Goal: Task Accomplishment & Management: Manage account settings

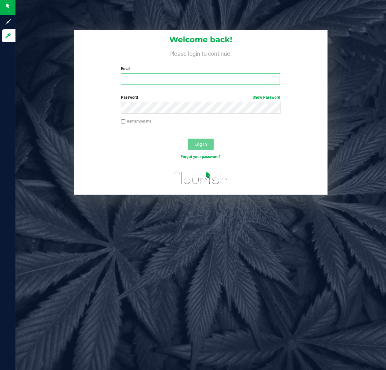
click at [175, 78] on input "Email" at bounding box center [200, 79] width 159 height 12
type input "[EMAIL_ADDRESS][DOMAIN_NAME]"
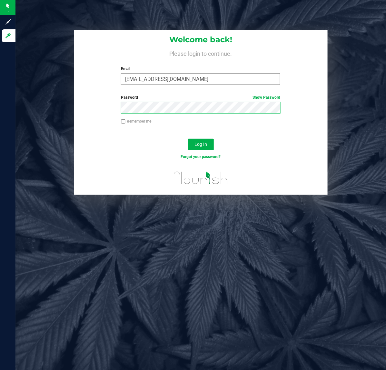
click at [188, 139] on button "Log In" at bounding box center [201, 145] width 26 height 12
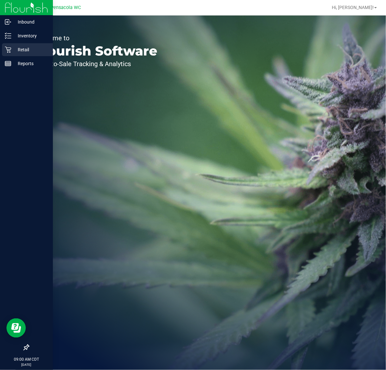
click at [21, 45] on div "Retail" at bounding box center [27, 49] width 51 height 13
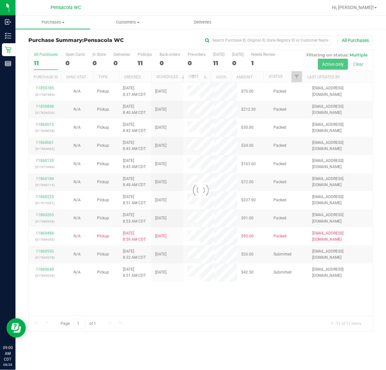
click at [298, 75] on div at bounding box center [201, 191] width 344 height 282
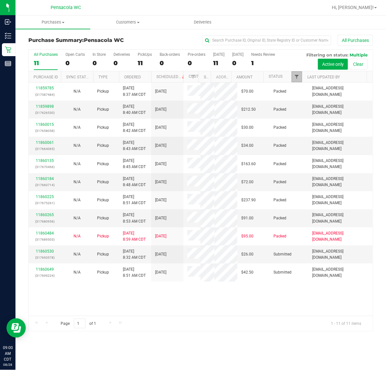
click at [299, 75] on span "Filter" at bounding box center [296, 76] width 5 height 5
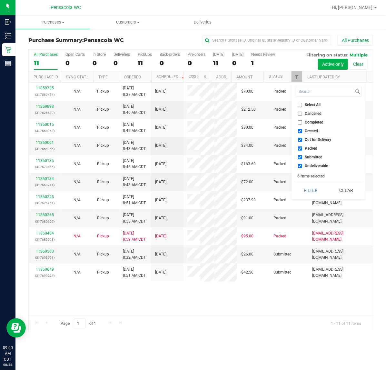
click at [310, 106] on span "Select All" at bounding box center [313, 105] width 16 height 4
click at [302, 106] on input "Select All" at bounding box center [300, 105] width 4 height 4
checkbox input "true"
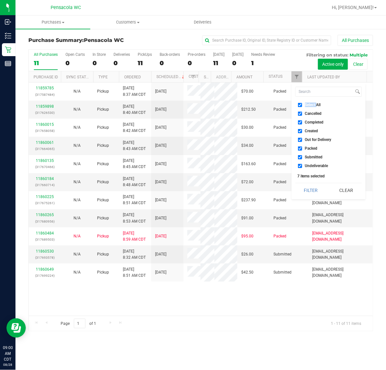
click at [310, 106] on span "Select All" at bounding box center [313, 105] width 16 height 4
click at [302, 106] on input "Select All" at bounding box center [300, 105] width 4 height 4
checkbox input "false"
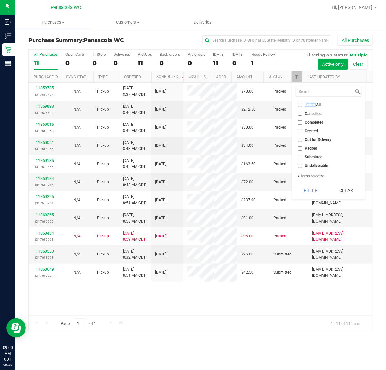
checkbox input "false"
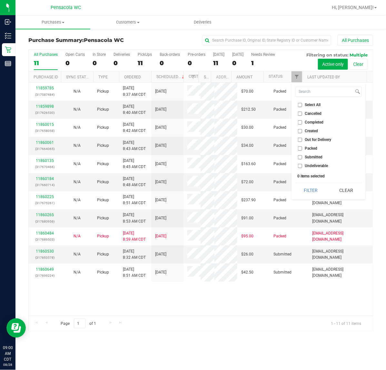
click at [310, 155] on span "Submitted" at bounding box center [314, 157] width 18 height 4
click at [302, 155] on input "Submitted" at bounding box center [300, 157] width 4 height 4
checkbox input "true"
click at [309, 194] on button "Filter" at bounding box center [311, 190] width 31 height 14
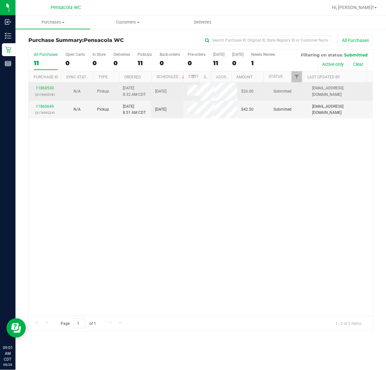
click at [52, 94] on p "(317693578)" at bounding box center [45, 95] width 25 height 6
click at [51, 87] on link "11860530" at bounding box center [45, 88] width 18 height 5
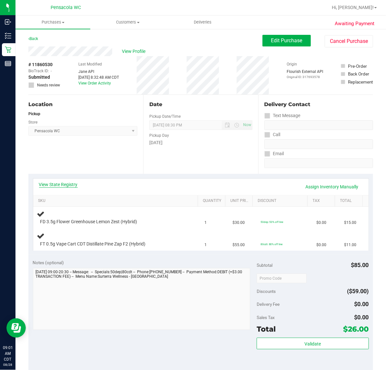
click at [74, 184] on link "View State Registry" at bounding box center [58, 184] width 39 height 6
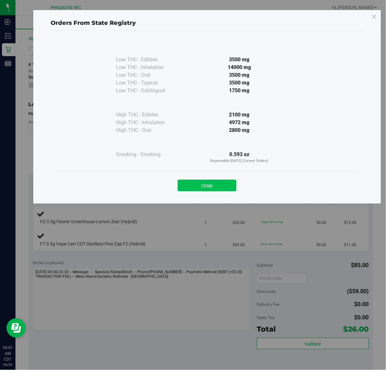
click at [213, 187] on button "Close" at bounding box center [207, 186] width 59 height 12
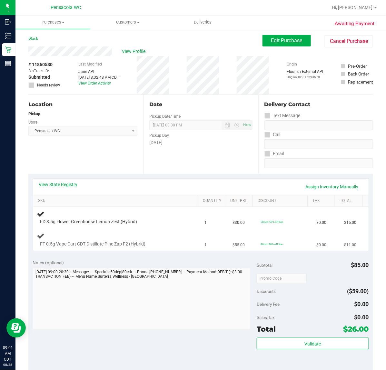
click at [184, 245] on div "FT 0.5g Vape Cart CDT Distillate Pine Zap F2 (Hybrid)" at bounding box center [117, 239] width 160 height 15
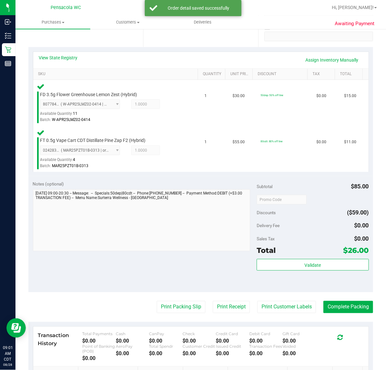
scroll to position [129, 0]
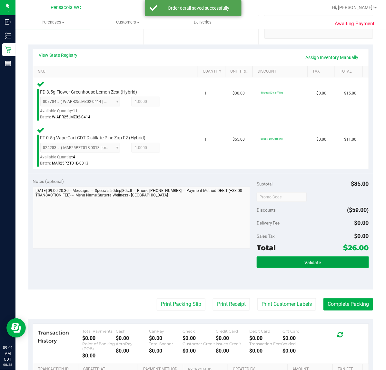
click at [293, 263] on button "Validate" at bounding box center [313, 263] width 112 height 12
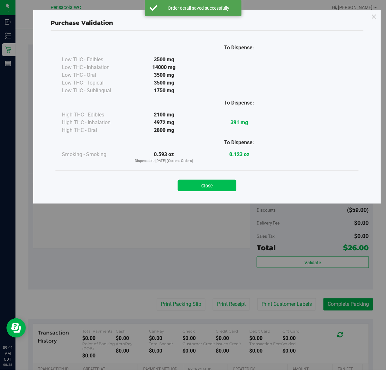
click at [217, 184] on button "Close" at bounding box center [207, 186] width 59 height 12
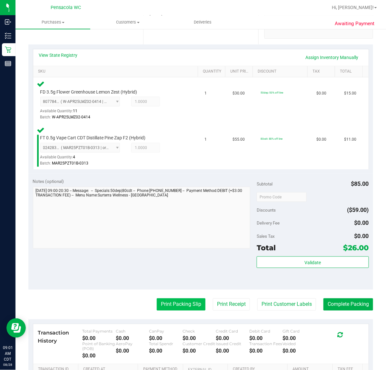
click at [173, 307] on button "Print Packing Slip" at bounding box center [181, 305] width 49 height 12
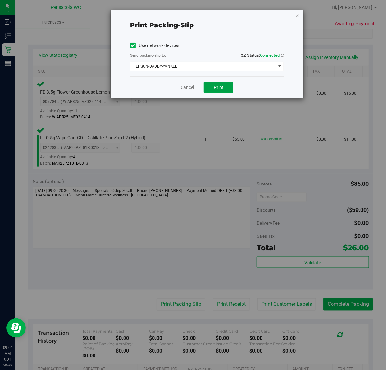
click at [225, 89] on button "Print" at bounding box center [219, 87] width 30 height 11
click at [183, 90] on link "Cancel" at bounding box center [188, 87] width 14 height 7
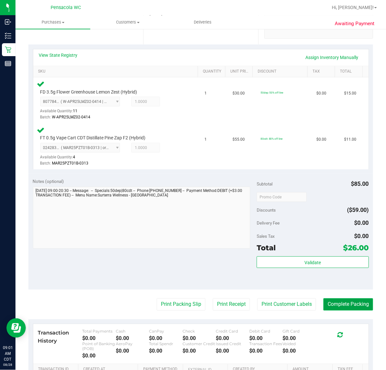
click at [362, 299] on button "Complete Packing" at bounding box center [349, 305] width 50 height 12
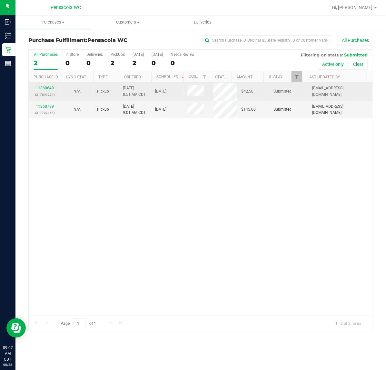
click at [46, 89] on link "11860649" at bounding box center [45, 88] width 18 height 5
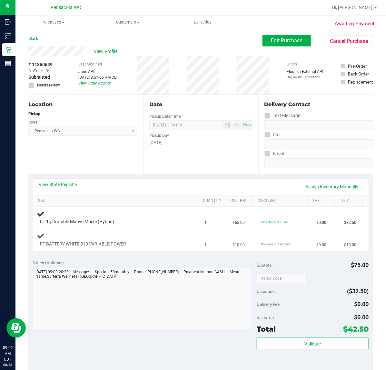
click at [163, 247] on div at bounding box center [112, 247] width 144 height 0
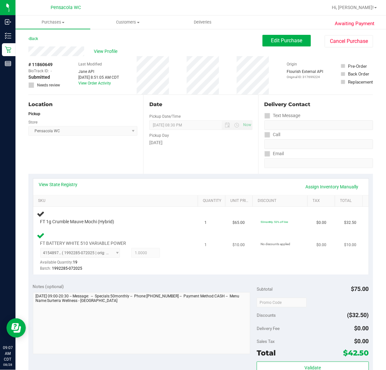
click at [164, 239] on div "FT BATTERY WHITE 510 VARIABLE POWER 4154897621644415 ( 1992285-072025 | orig: F…" at bounding box center [117, 252] width 160 height 41
click at [166, 249] on div "4154897621644415 ( 1992285-072025 | orig: FLSRWTS-20250813-008 ) 41548976216444…" at bounding box center [112, 260] width 144 height 24
click at [154, 222] on div "FT 1g Crumble Mauve Mochi (Hybrid)" at bounding box center [110, 222] width 147 height 6
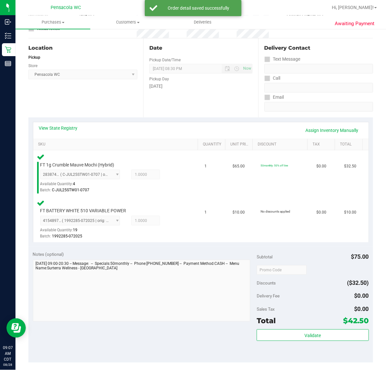
scroll to position [98, 0]
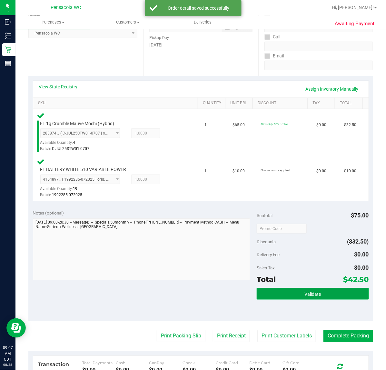
click at [284, 289] on button "Validate" at bounding box center [313, 294] width 112 height 12
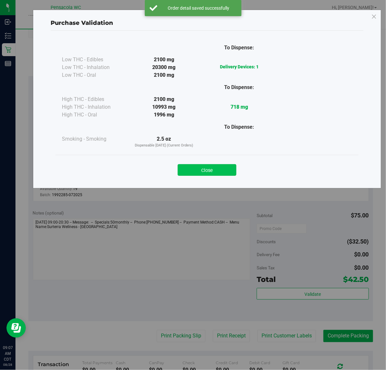
click at [196, 173] on button "Close" at bounding box center [207, 170] width 59 height 12
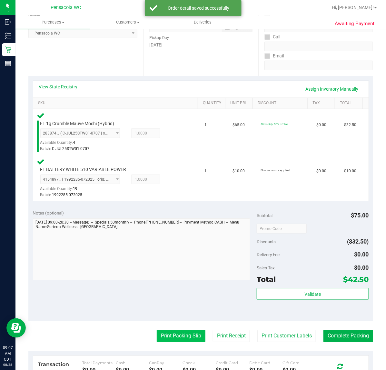
click at [174, 335] on button "Print Packing Slip" at bounding box center [181, 336] width 49 height 12
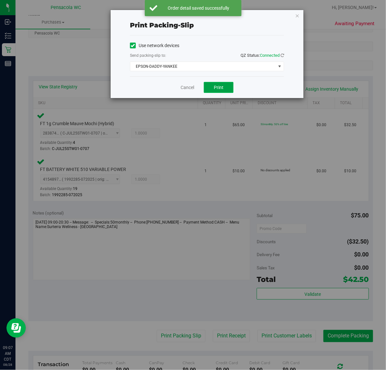
click at [215, 90] on span "Print" at bounding box center [219, 87] width 10 height 5
click at [159, 64] on span "EPSON-DADDY-YANKEE" at bounding box center [203, 66] width 146 height 9
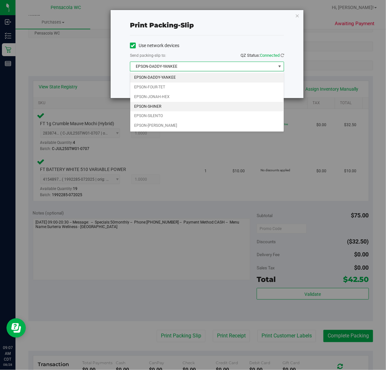
click at [142, 108] on li "EPSON-SHINER" at bounding box center [207, 107] width 154 height 10
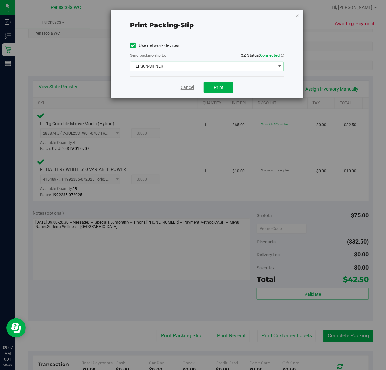
click at [184, 88] on link "Cancel" at bounding box center [188, 87] width 14 height 7
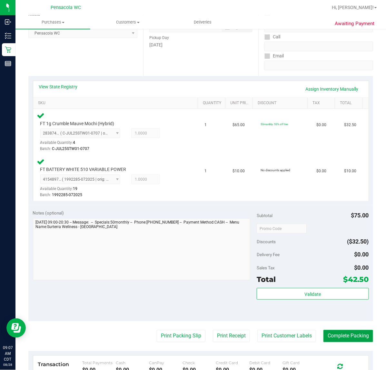
click at [333, 332] on button "Complete Packing" at bounding box center [349, 336] width 50 height 12
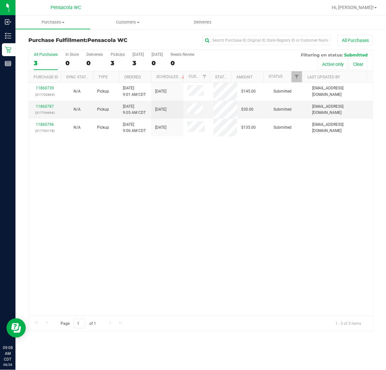
click at [104, 217] on div "11860739 (317702864) N/A Pickup [DATE] 9:01 AM CDT 8/28/2025 $145.00 Submitted …" at bounding box center [201, 199] width 344 height 233
click at [151, 80] on th "Scheduled" at bounding box center [167, 76] width 32 height 11
click at [140, 77] on link "Ordered" at bounding box center [132, 77] width 17 height 5
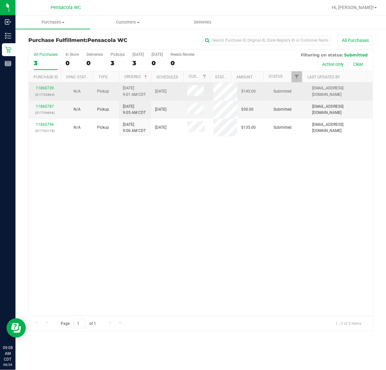
click at [62, 86] on td "N/A" at bounding box center [77, 92] width 32 height 18
click at [44, 89] on link "11860739" at bounding box center [45, 88] width 18 height 5
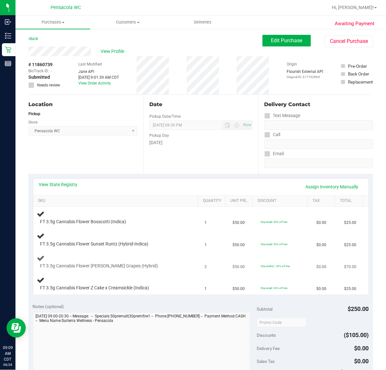
click at [106, 262] on div "FT 3.5g Cannabis Flower [PERSON_NAME] Grapes (Hybrid)" at bounding box center [117, 261] width 160 height 15
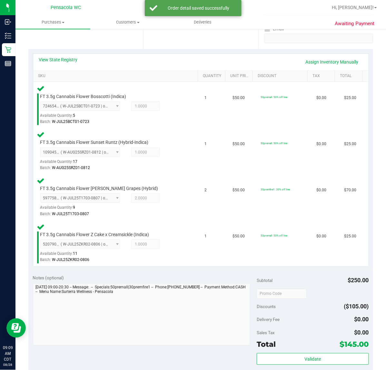
scroll to position [125, 0]
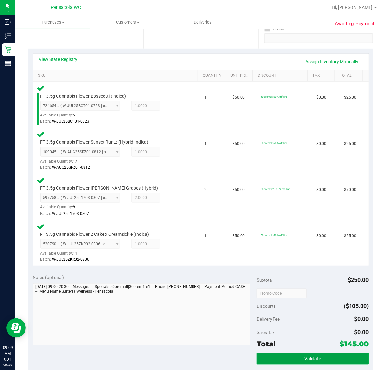
click at [306, 359] on span "Validate" at bounding box center [313, 359] width 16 height 5
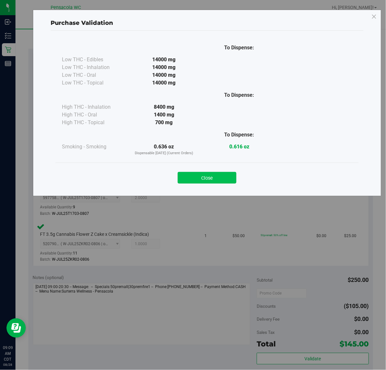
click at [191, 177] on button "Close" at bounding box center [207, 178] width 59 height 12
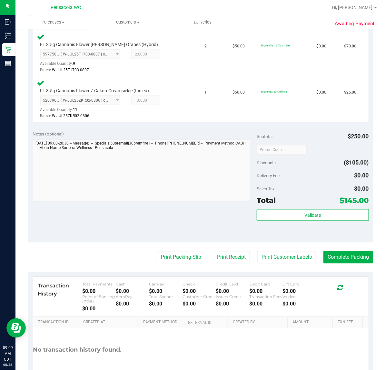
scroll to position [270, 0]
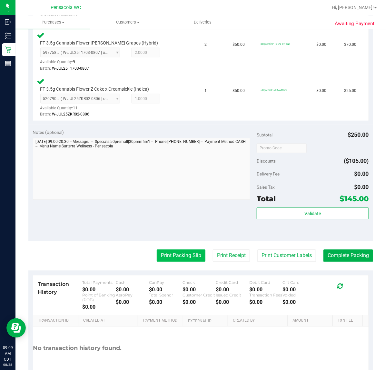
click at [168, 256] on button "Print Packing Slip" at bounding box center [181, 256] width 49 height 12
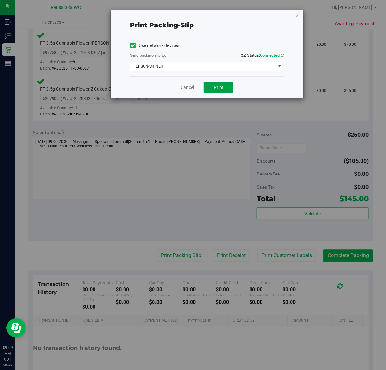
click at [219, 91] on button "Print" at bounding box center [219, 87] width 30 height 11
click at [182, 87] on link "Cancel" at bounding box center [188, 87] width 14 height 7
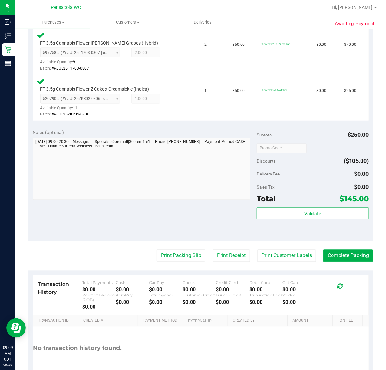
click at [365, 242] on purchase-details "Back Edit Purchase Cancel Purchase View Profile # 11860739 BioTrack ID: - Submi…" at bounding box center [200, 80] width 345 height 632
click at [325, 255] on button "Complete Packing" at bounding box center [349, 256] width 50 height 12
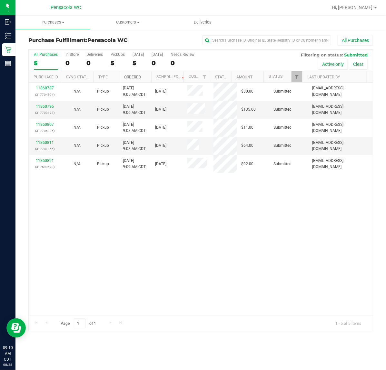
click at [136, 77] on link "Ordered" at bounding box center [132, 77] width 17 height 5
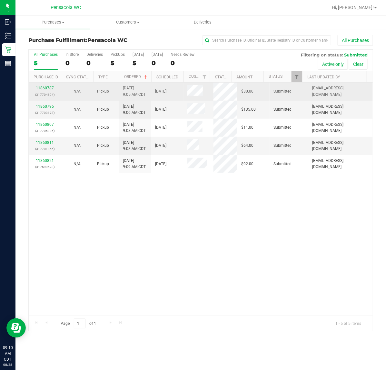
click at [52, 87] on link "11860787" at bounding box center [45, 88] width 18 height 5
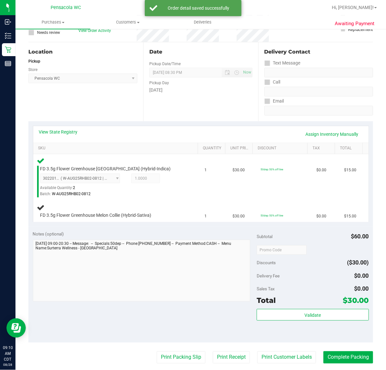
scroll to position [57, 0]
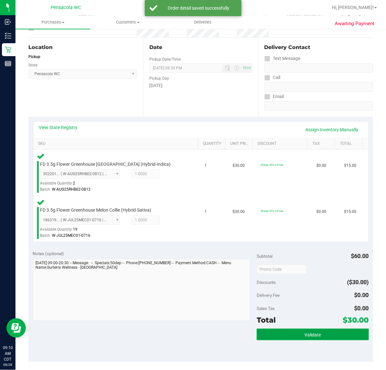
click at [335, 337] on button "Validate" at bounding box center [313, 335] width 112 height 12
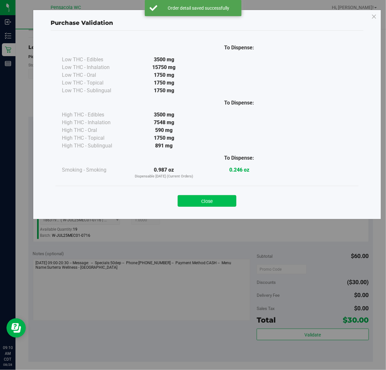
click at [206, 203] on button "Close" at bounding box center [207, 201] width 59 height 12
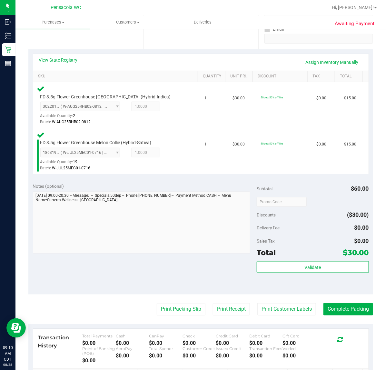
scroll to position [147, 0]
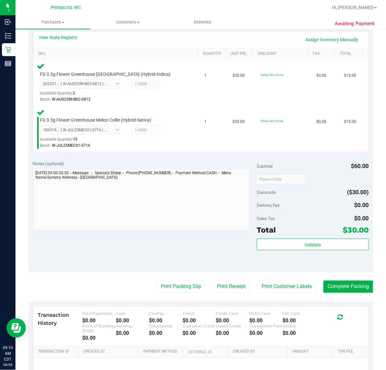
click at [206, 273] on purchase-details "Back Edit Purchase Cancel Purchase View Profile # 11860787 BioTrack ID: - Submi…" at bounding box center [200, 158] width 345 height 540
click at [166, 287] on button "Print Packing Slip" at bounding box center [181, 287] width 49 height 12
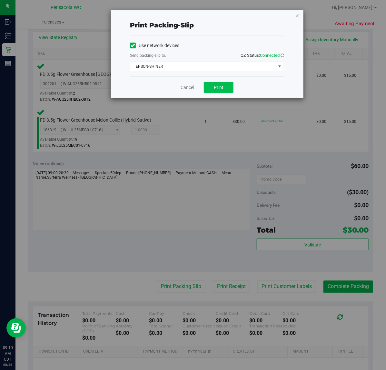
click at [217, 88] on span "Print" at bounding box center [219, 87] width 10 height 5
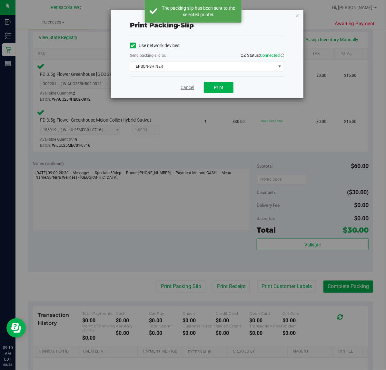
click at [188, 88] on link "Cancel" at bounding box center [188, 87] width 14 height 7
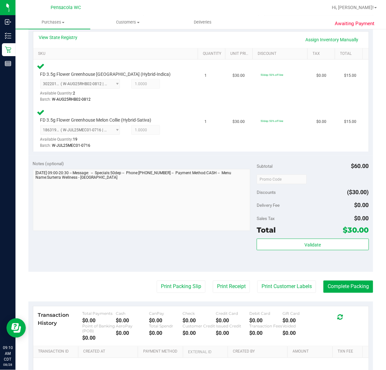
click at [351, 273] on purchase-details "Back Edit Purchase Cancel Purchase View Profile # 11860787 BioTrack ID: - Submi…" at bounding box center [200, 158] width 345 height 540
click at [366, 283] on button "Complete Packing" at bounding box center [349, 287] width 50 height 12
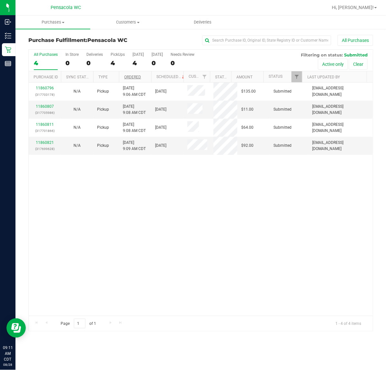
click at [138, 77] on link "Ordered" at bounding box center [132, 77] width 17 height 5
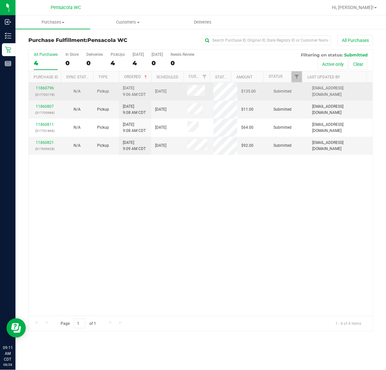
click at [53, 97] on p "(317703178)" at bounding box center [45, 95] width 25 height 6
click at [51, 89] on link "11860796" at bounding box center [45, 88] width 18 height 5
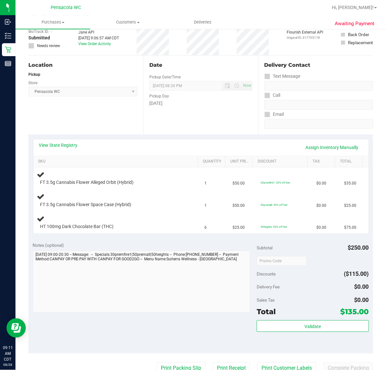
scroll to position [39, 0]
click at [73, 144] on link "View State Registry" at bounding box center [58, 145] width 39 height 6
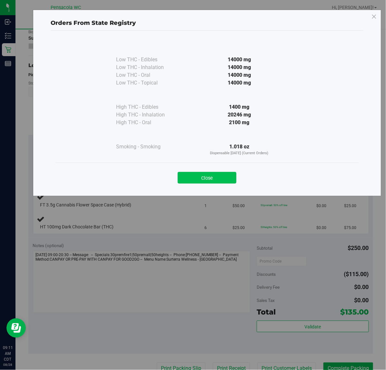
click at [207, 178] on button "Close" at bounding box center [207, 178] width 59 height 12
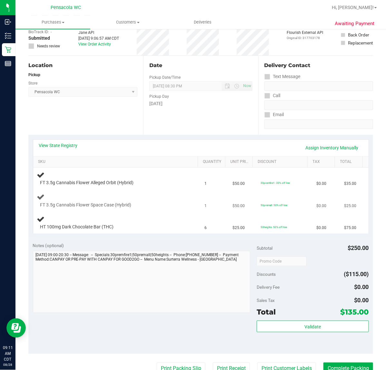
click at [133, 199] on div "FT 3.5g Cannabis Flower Space Case (Hybrid)" at bounding box center [117, 200] width 160 height 15
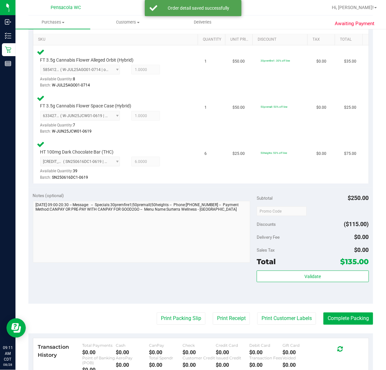
scroll to position [168, 0]
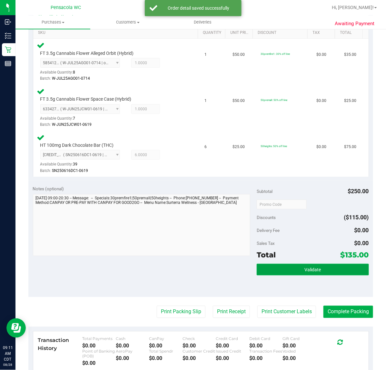
click at [278, 273] on button "Validate" at bounding box center [313, 270] width 112 height 12
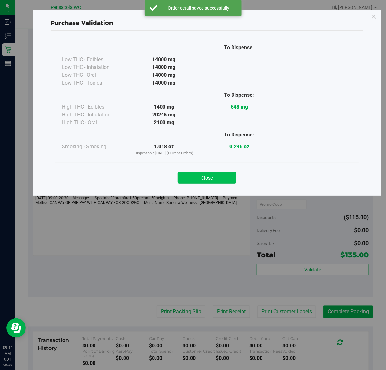
click at [206, 175] on button "Close" at bounding box center [207, 178] width 59 height 12
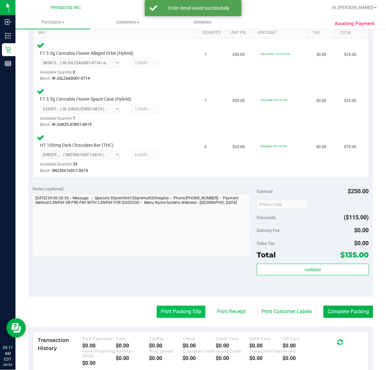
click at [163, 309] on button "Print Packing Slip" at bounding box center [181, 312] width 49 height 12
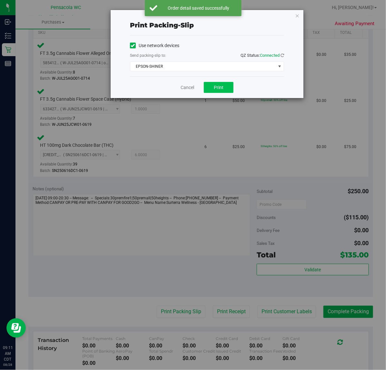
click at [213, 92] on button "Print" at bounding box center [219, 87] width 30 height 11
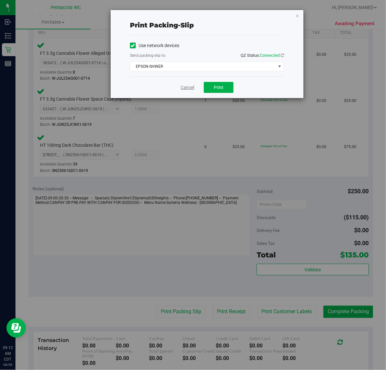
click at [187, 89] on link "Cancel" at bounding box center [188, 87] width 14 height 7
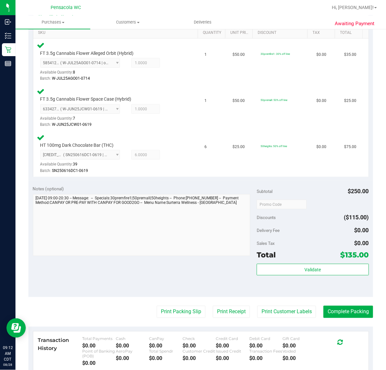
click at [353, 333] on div "Transaction History Total Payments $0.00 Cash $0.00 CanPay $0.00 Check $0.00 Cr…" at bounding box center [201, 352] width 336 height 40
click at [350, 311] on button "Complete Packing" at bounding box center [349, 312] width 50 height 12
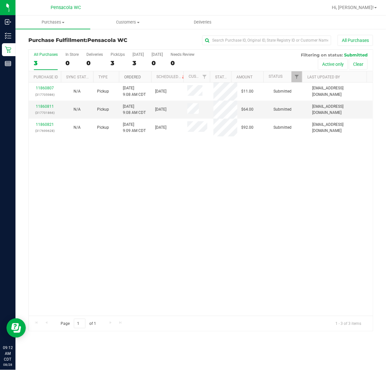
click at [139, 77] on link "Ordered" at bounding box center [132, 77] width 17 height 5
click at [41, 89] on link "11860807" at bounding box center [45, 88] width 18 height 5
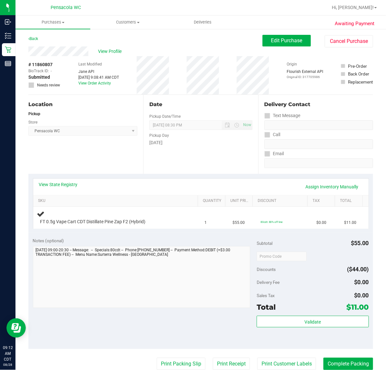
click at [67, 186] on link "View State Registry" at bounding box center [58, 184] width 39 height 6
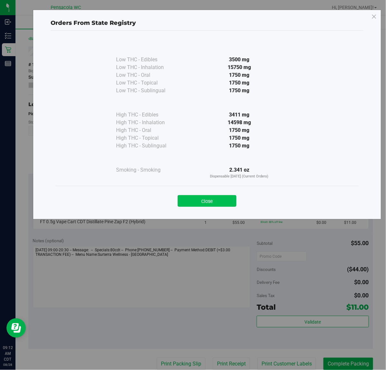
click at [191, 207] on button "Close" at bounding box center [207, 201] width 59 height 12
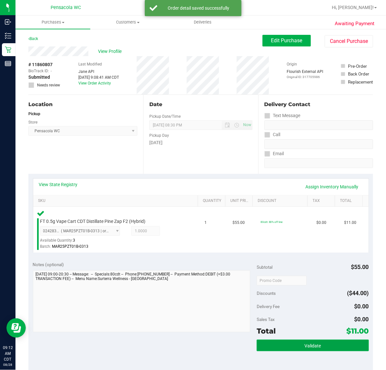
click at [320, 345] on button "Validate" at bounding box center [313, 346] width 112 height 12
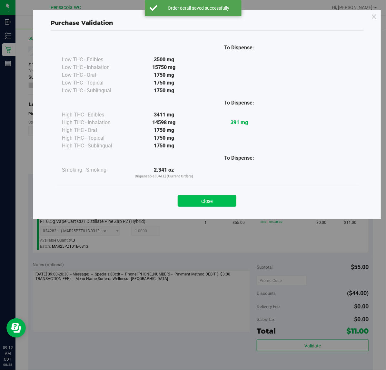
click at [183, 199] on button "Close" at bounding box center [207, 201] width 59 height 12
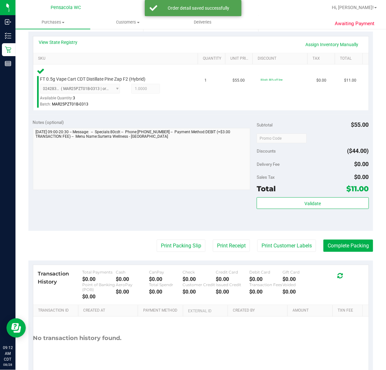
scroll to position [145, 0]
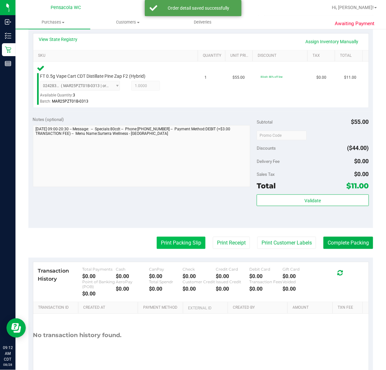
click at [162, 243] on button "Print Packing Slip" at bounding box center [181, 243] width 49 height 12
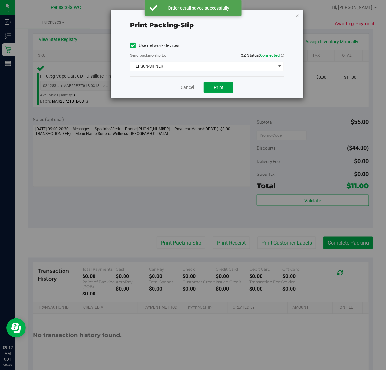
click at [211, 87] on button "Print" at bounding box center [219, 87] width 30 height 11
click at [182, 87] on link "Cancel" at bounding box center [188, 87] width 14 height 7
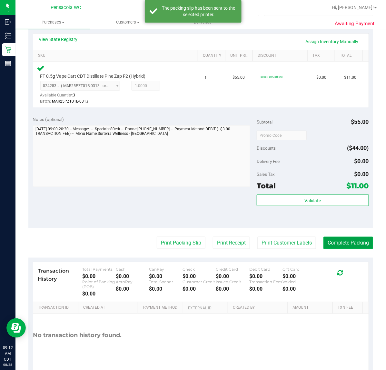
click at [343, 239] on button "Complete Packing" at bounding box center [349, 243] width 50 height 12
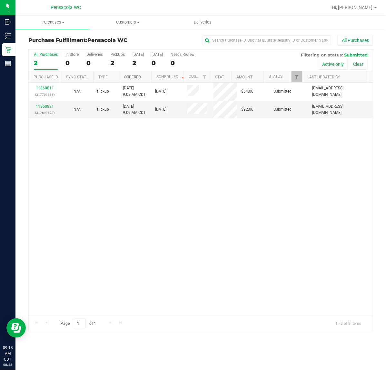
click at [136, 78] on link "Ordered" at bounding box center [132, 77] width 17 height 5
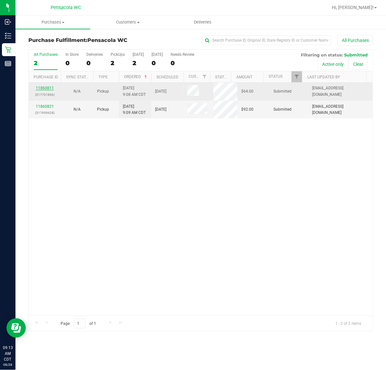
click at [47, 89] on link "11860811" at bounding box center [45, 88] width 18 height 5
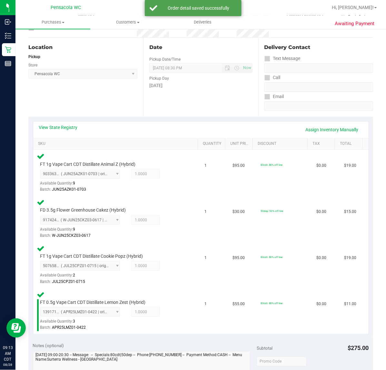
scroll to position [117, 0]
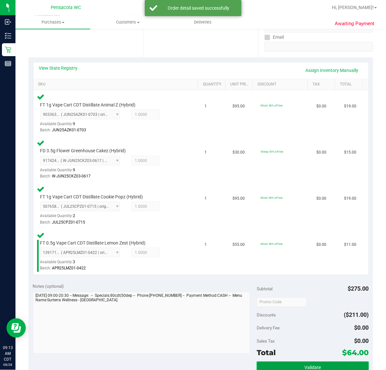
click at [284, 362] on button "Validate" at bounding box center [313, 368] width 112 height 12
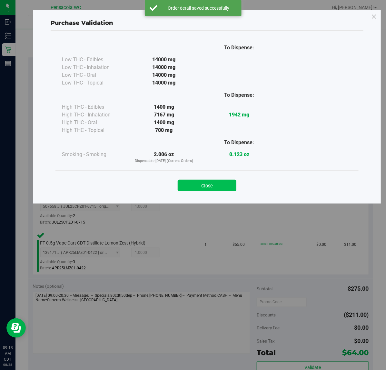
click at [210, 188] on button "Close" at bounding box center [207, 186] width 59 height 12
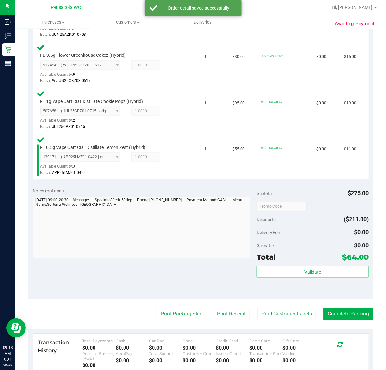
scroll to position [234, 0]
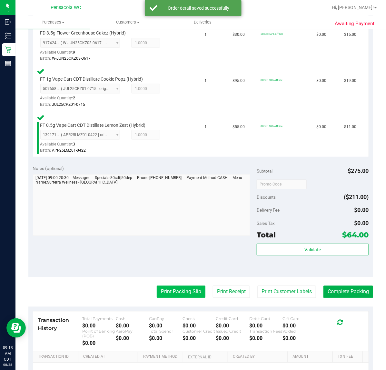
click at [184, 291] on button "Print Packing Slip" at bounding box center [181, 292] width 49 height 12
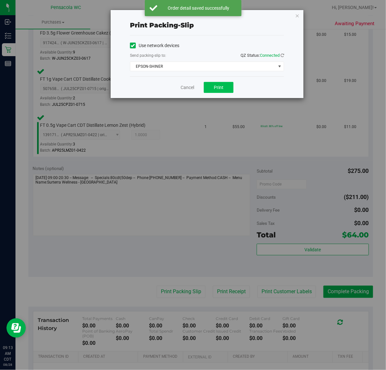
click at [229, 93] on button "Print" at bounding box center [219, 87] width 30 height 11
click at [182, 89] on link "Cancel" at bounding box center [188, 87] width 14 height 7
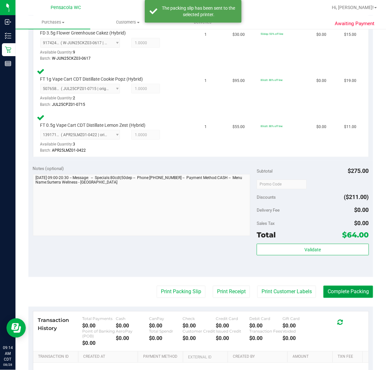
click at [352, 296] on button "Complete Packing" at bounding box center [349, 292] width 50 height 12
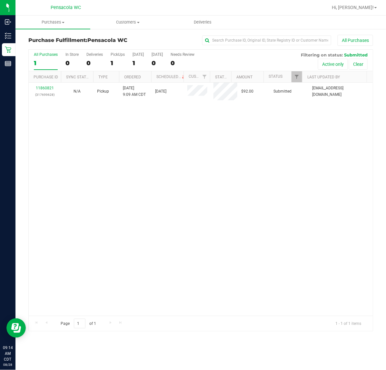
click at [129, 199] on div "11860821 (317699628) N/A Pickup [DATE] 9:09 AM CDT 8/28/2025 $92.00 Submitted […" at bounding box center [201, 199] width 344 height 233
click at [44, 88] on link "11860821" at bounding box center [45, 88] width 18 height 5
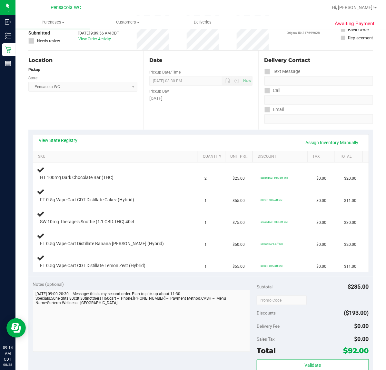
scroll to position [63, 0]
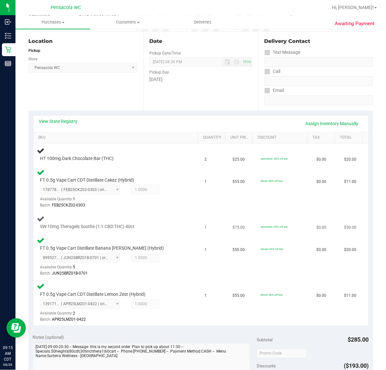
click at [162, 216] on div "SW 10mg Theragels Soothe (1:1 CBD:THC) 40ct" at bounding box center [117, 222] width 160 height 15
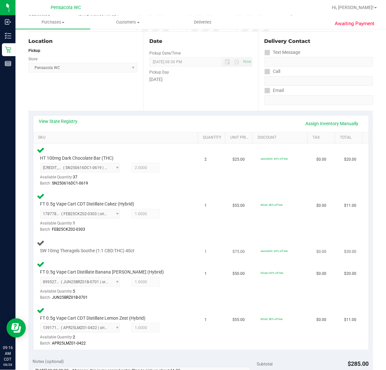
click at [170, 254] on div at bounding box center [112, 254] width 144 height 0
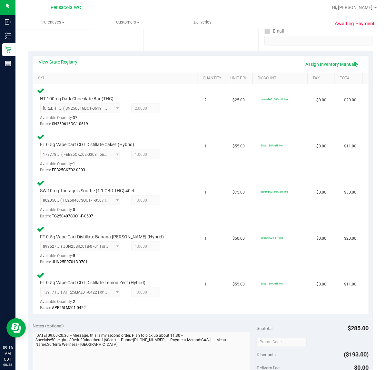
scroll to position [218, 0]
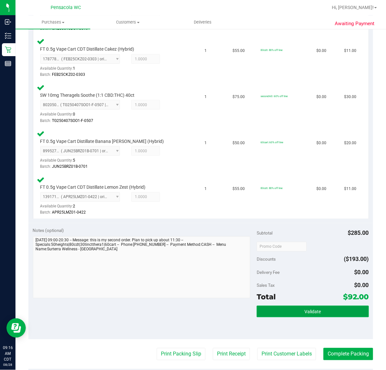
click at [300, 306] on button "Validate" at bounding box center [313, 312] width 112 height 12
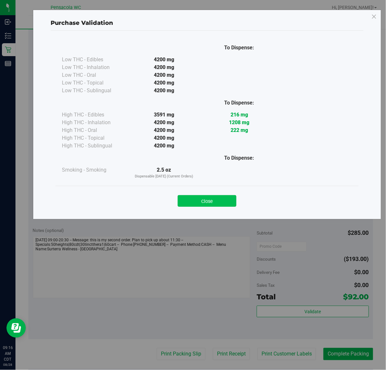
click at [211, 207] on button "Close" at bounding box center [207, 201] width 59 height 12
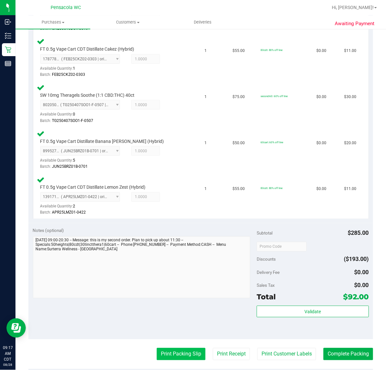
click at [157, 357] on button "Print Packing Slip" at bounding box center [181, 354] width 49 height 12
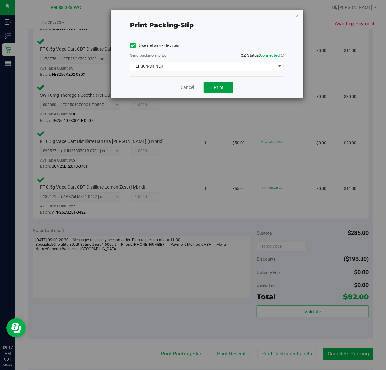
click at [206, 87] on button "Print" at bounding box center [219, 87] width 30 height 11
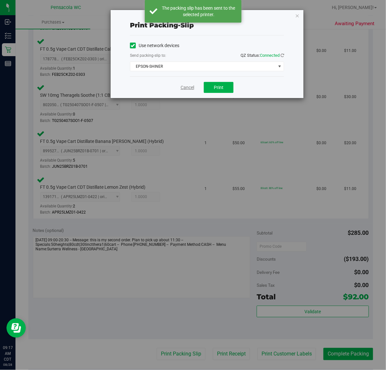
click at [193, 87] on link "Cancel" at bounding box center [188, 87] width 14 height 7
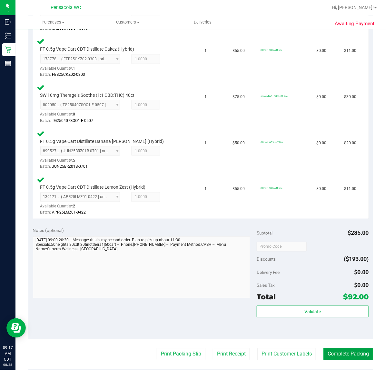
click at [351, 354] on button "Complete Packing" at bounding box center [349, 354] width 50 height 12
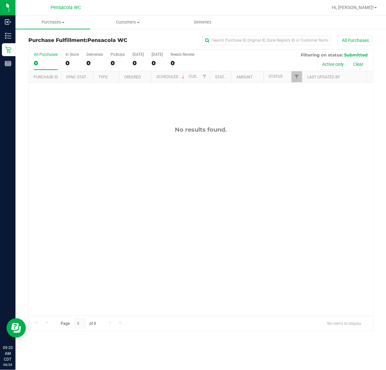
click at [91, 210] on div "No results found." at bounding box center [201, 221] width 344 height 277
click at [73, 205] on div "No results found." at bounding box center [201, 221] width 344 height 277
click at [299, 78] on span "Filter" at bounding box center [296, 76] width 5 height 5
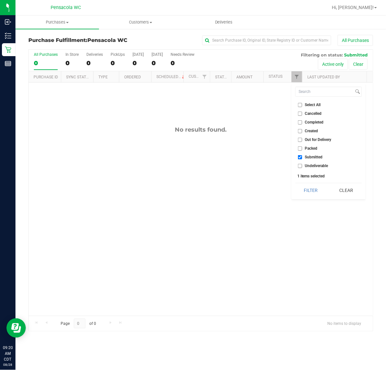
click at [311, 105] on span "Select All" at bounding box center [313, 105] width 16 height 4
click at [302, 105] on input "Select All" at bounding box center [300, 105] width 4 height 4
checkbox input "true"
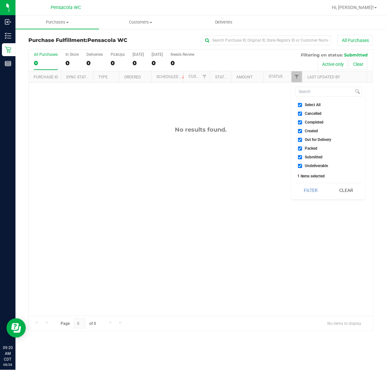
checkbox input "true"
click at [302, 105] on input "Select All" at bounding box center [300, 105] width 4 height 4
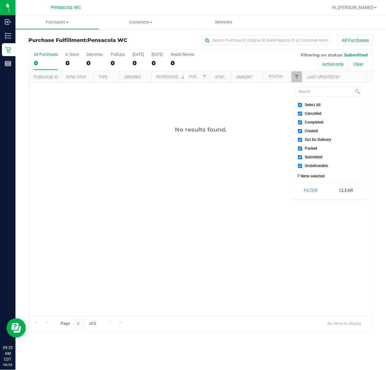
checkbox input "false"
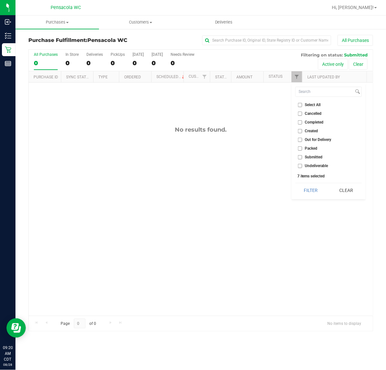
checkbox input "false"
click at [316, 148] on span "Packed" at bounding box center [311, 149] width 13 height 4
click at [302, 148] on input "Packed" at bounding box center [300, 149] width 4 height 4
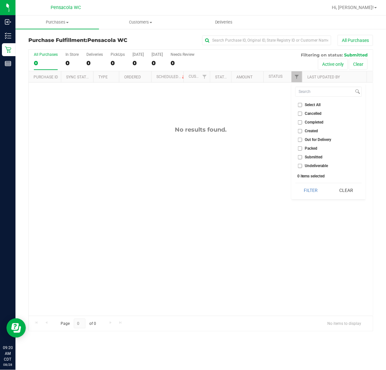
checkbox input "true"
click at [320, 157] on span "Submitted" at bounding box center [314, 157] width 18 height 4
click at [302, 157] on input "Submitted" at bounding box center [300, 157] width 4 height 4
checkbox input "true"
click at [317, 147] on span "Packed" at bounding box center [311, 149] width 13 height 4
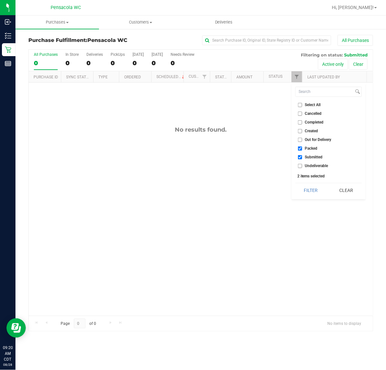
click at [302, 147] on input "Packed" at bounding box center [300, 149] width 4 height 4
checkbox input "false"
click at [310, 187] on button "Filter" at bounding box center [311, 190] width 31 height 14
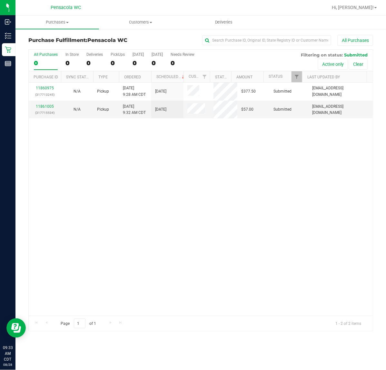
click at [80, 174] on div "11860975 (317713245) N/A Pickup 8/28/2025 9:28 AM CDT 8/28/2025 $377.50 Submitt…" at bounding box center [201, 199] width 344 height 233
click at [42, 89] on link "11860975" at bounding box center [45, 88] width 18 height 5
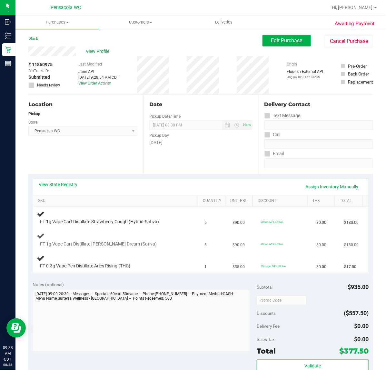
click at [145, 244] on div "FT 1g Vape Cart Distillate Tangie Dream (Sativa)" at bounding box center [110, 244] width 147 height 6
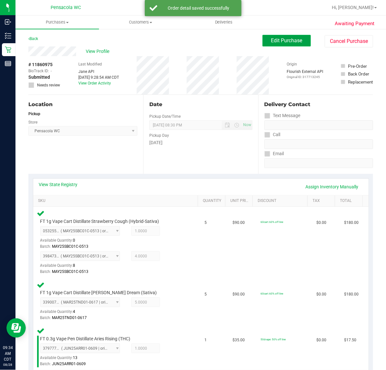
click at [292, 43] on span "Edit Purchase" at bounding box center [286, 40] width 31 height 6
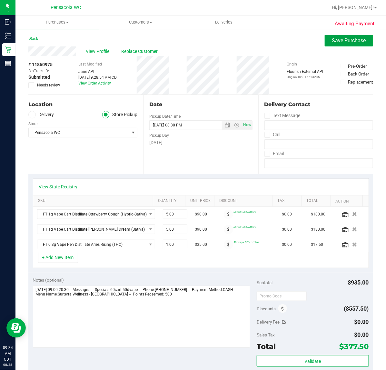
click at [348, 36] on button "Save Purchase" at bounding box center [349, 41] width 48 height 12
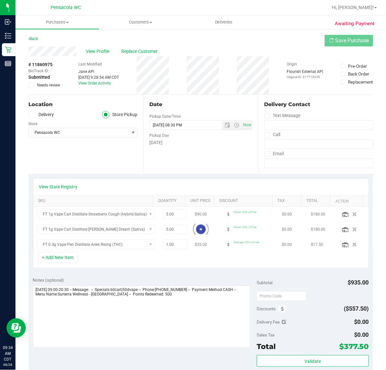
scroll to position [187, 0]
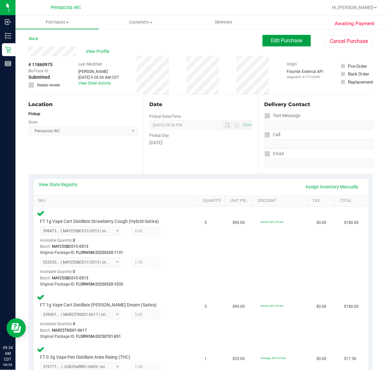
click at [279, 37] on span "Edit Purchase" at bounding box center [286, 40] width 31 height 6
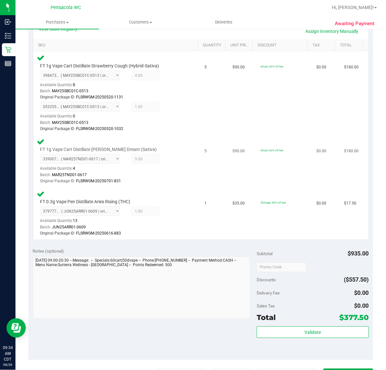
scroll to position [282, 0]
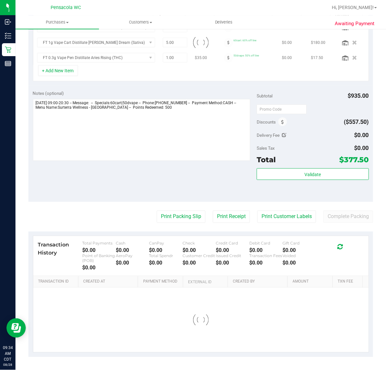
scroll to position [187, 0]
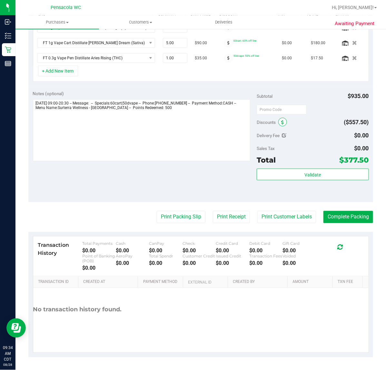
click at [281, 122] on icon at bounding box center [282, 122] width 3 height 5
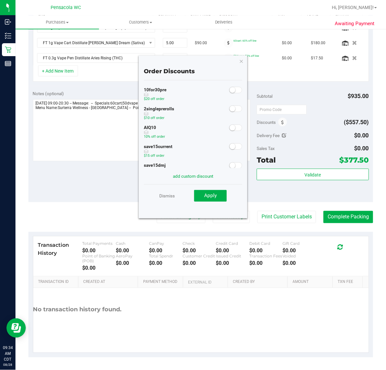
click at [231, 125] on span at bounding box center [235, 128] width 13 height 6
click at [216, 202] on div "Dismiss Apply" at bounding box center [193, 195] width 99 height 23
click at [219, 188] on div "Dismiss Apply" at bounding box center [193, 195] width 99 height 23
click at [219, 193] on button "Apply" at bounding box center [210, 196] width 33 height 12
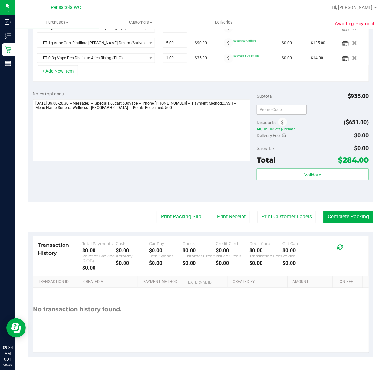
scroll to position [0, 0]
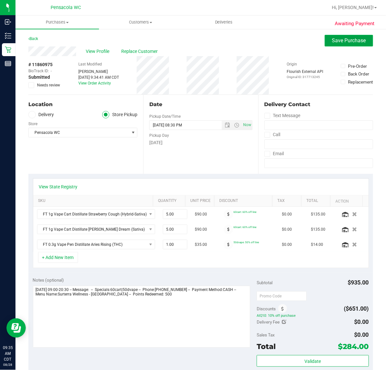
click at [332, 45] on button "Save Purchase" at bounding box center [349, 41] width 48 height 12
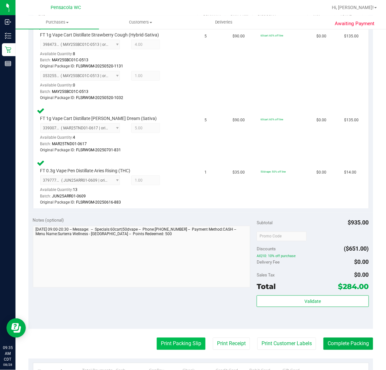
click at [185, 343] on button "Print Packing Slip" at bounding box center [181, 344] width 49 height 12
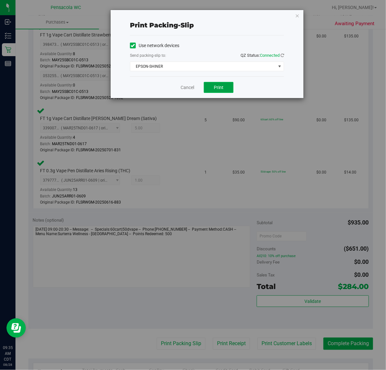
click at [215, 90] on span "Print" at bounding box center [219, 87] width 10 height 5
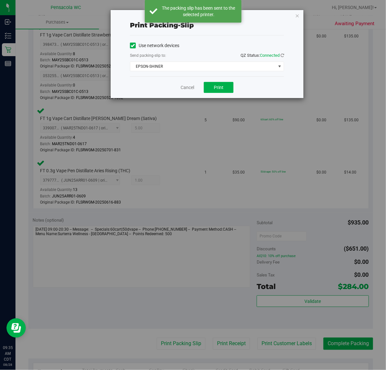
click at [185, 96] on div "Cancel Print" at bounding box center [207, 87] width 154 height 22
click at [181, 86] on link "Cancel" at bounding box center [188, 87] width 14 height 7
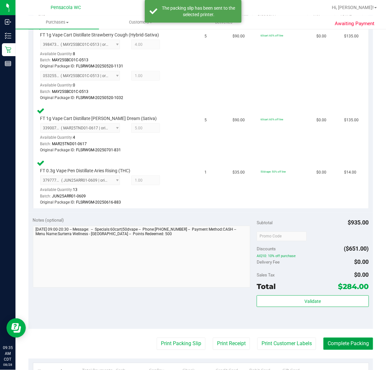
click at [344, 338] on button "Complete Packing" at bounding box center [349, 344] width 50 height 12
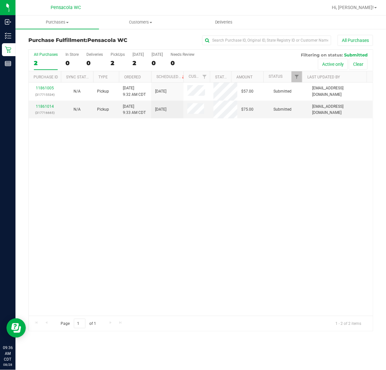
click at [111, 194] on div "11861005 (317715534) N/A Pickup 8/28/2025 9:32 AM CDT 8/28/2025 $57.00 Submitte…" at bounding box center [201, 199] width 344 height 233
click at [136, 77] on link "Ordered" at bounding box center [132, 77] width 17 height 5
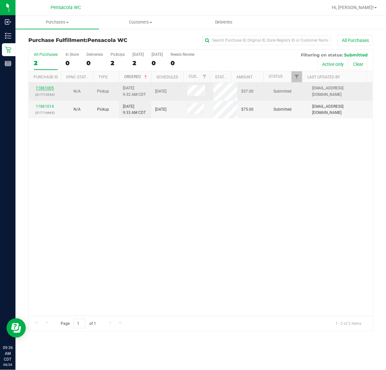
click at [43, 89] on link "11861005" at bounding box center [45, 88] width 18 height 5
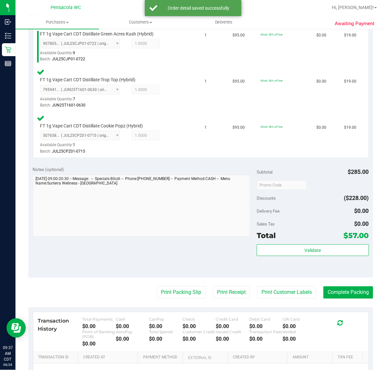
scroll to position [188, 0]
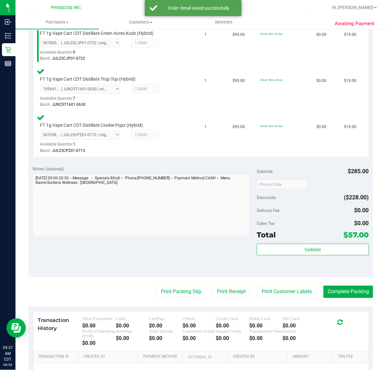
click at [301, 262] on div "Validate" at bounding box center [313, 258] width 112 height 29
click at [313, 254] on button "Validate" at bounding box center [313, 250] width 112 height 12
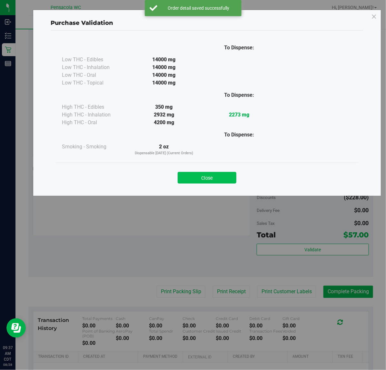
click at [215, 175] on button "Close" at bounding box center [207, 178] width 59 height 12
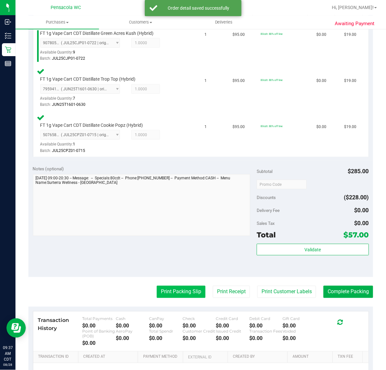
click at [163, 296] on button "Print Packing Slip" at bounding box center [181, 292] width 49 height 12
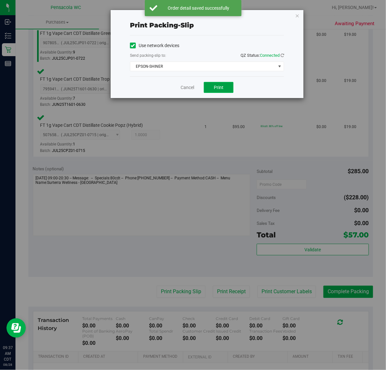
click at [218, 88] on span "Print" at bounding box center [219, 87] width 10 height 5
click at [186, 88] on link "Cancel" at bounding box center [188, 87] width 14 height 7
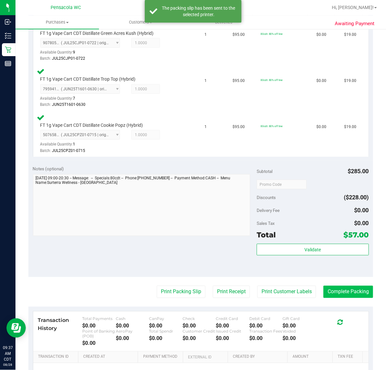
click at [340, 290] on button "Complete Packing" at bounding box center [349, 292] width 50 height 12
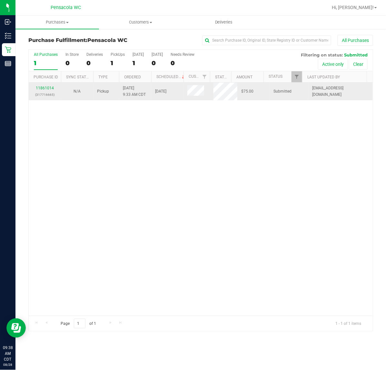
click at [50, 97] on p "(317716665)" at bounding box center [45, 95] width 25 height 6
click at [52, 89] on link "11861014" at bounding box center [45, 88] width 18 height 5
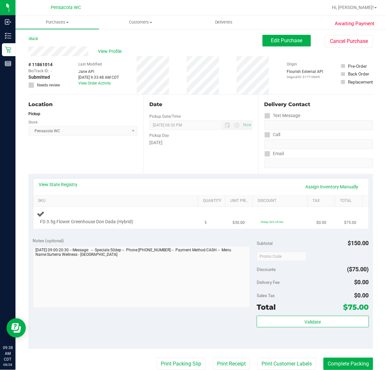
click at [162, 227] on td "FD 3.5g Flower Greenhouse Don Dada (Hybrid)" at bounding box center [117, 218] width 168 height 22
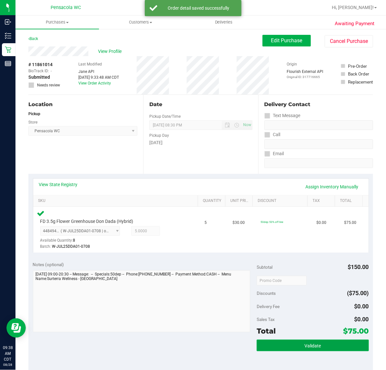
click at [279, 349] on button "Validate" at bounding box center [313, 346] width 112 height 12
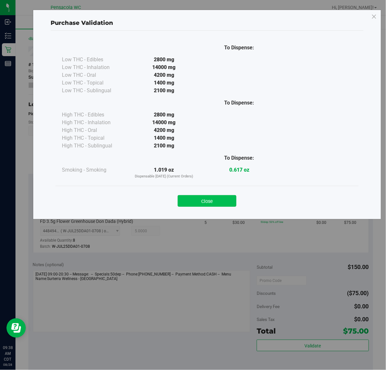
click at [217, 200] on button "Close" at bounding box center [207, 201] width 59 height 12
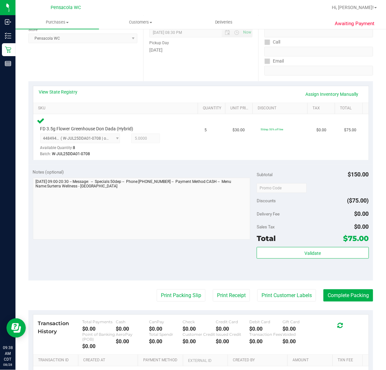
scroll to position [153, 0]
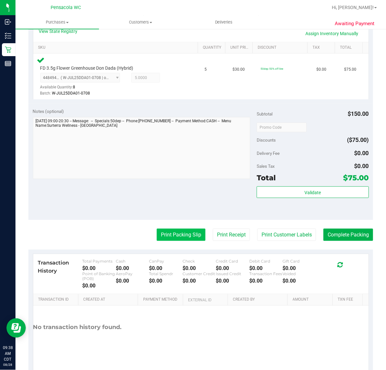
click at [175, 234] on button "Print Packing Slip" at bounding box center [181, 235] width 49 height 12
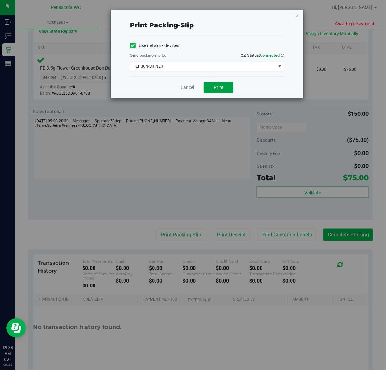
click at [227, 90] on button "Print" at bounding box center [219, 87] width 30 height 11
click at [187, 98] on div "Cancel Print" at bounding box center [207, 87] width 154 height 22
click at [188, 87] on link "Cancel" at bounding box center [188, 87] width 14 height 7
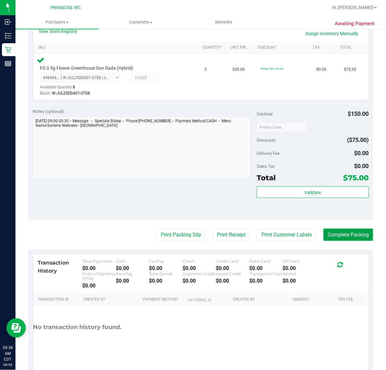
click at [365, 235] on button "Complete Packing" at bounding box center [349, 235] width 50 height 12
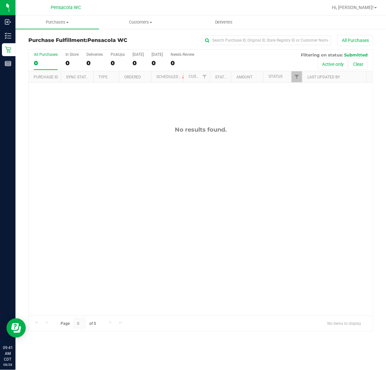
click at [94, 229] on div "No results found." at bounding box center [201, 221] width 344 height 277
click at [66, 190] on div "11861073 (317719238) N/A Pickup 8/28/2025 9:42 AM CDT 8/28/2025 $45.00 Submitte…" at bounding box center [201, 199] width 344 height 233
click at [48, 92] on link "11861073" at bounding box center [45, 91] width 18 height 5
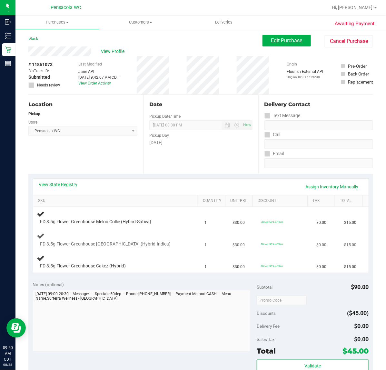
click at [80, 242] on span "FD 3.5g Flower Greenhouse [GEOGRAPHIC_DATA] (Hybrid-Indica)" at bounding box center [105, 244] width 131 height 6
click at [88, 247] on div at bounding box center [112, 247] width 144 height 0
click at [137, 260] on div "FD 3.5g Flower Greenhouse Cakez (Hybrid)" at bounding box center [117, 261] width 160 height 15
click at [153, 225] on div at bounding box center [112, 225] width 144 height 0
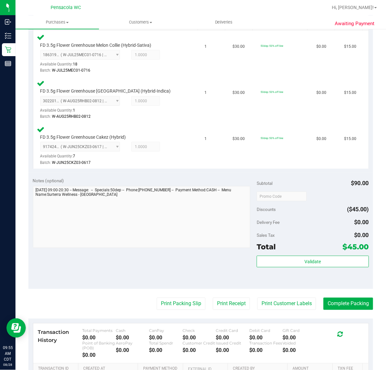
scroll to position [190, 0]
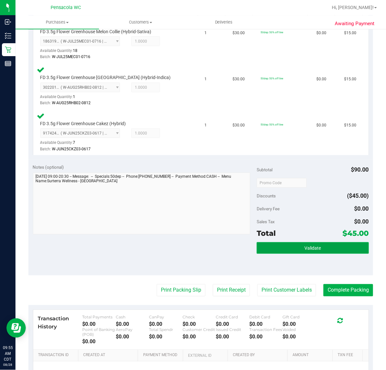
click at [296, 252] on button "Validate" at bounding box center [313, 248] width 112 height 12
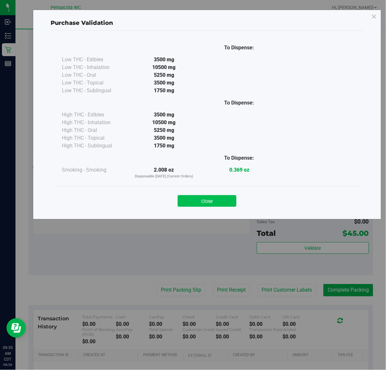
click at [225, 207] on button "Close" at bounding box center [207, 201] width 59 height 12
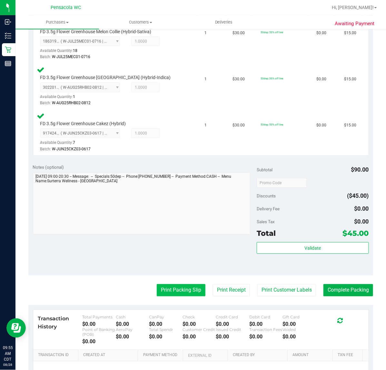
click at [175, 289] on button "Print Packing Slip" at bounding box center [181, 290] width 49 height 12
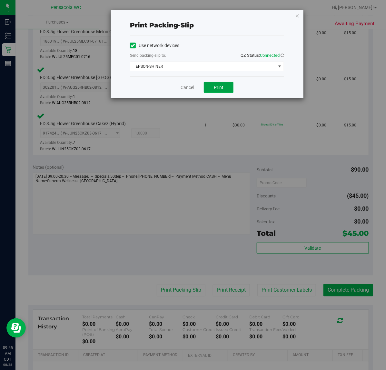
click at [225, 92] on button "Print" at bounding box center [219, 87] width 30 height 11
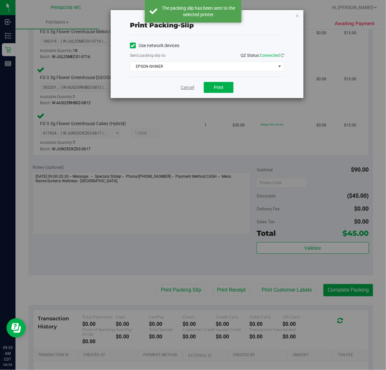
click at [188, 88] on link "Cancel" at bounding box center [188, 87] width 14 height 7
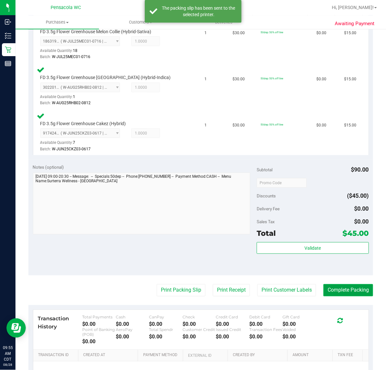
click at [342, 284] on button "Complete Packing" at bounding box center [349, 290] width 50 height 12
